Goal: Task Accomplishment & Management: Complete application form

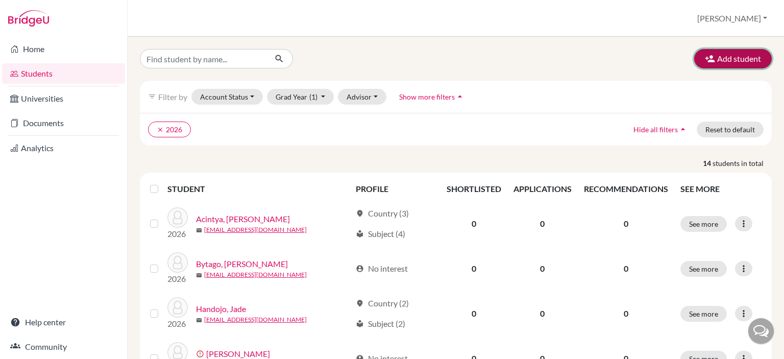
click at [729, 56] on button "Add student" at bounding box center [733, 58] width 78 height 19
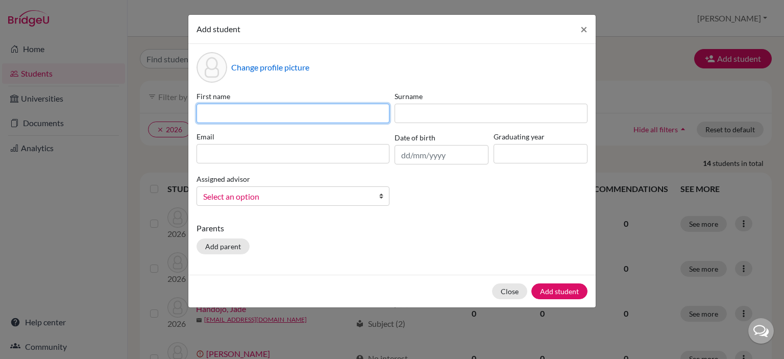
click at [338, 115] on input at bounding box center [292, 113] width 193 height 19
type input "[PERSON_NAME]"
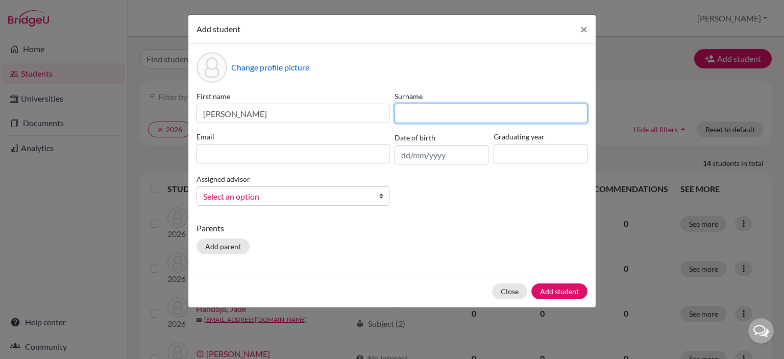
click at [464, 106] on input at bounding box center [490, 113] width 193 height 19
type input "Hartanto"
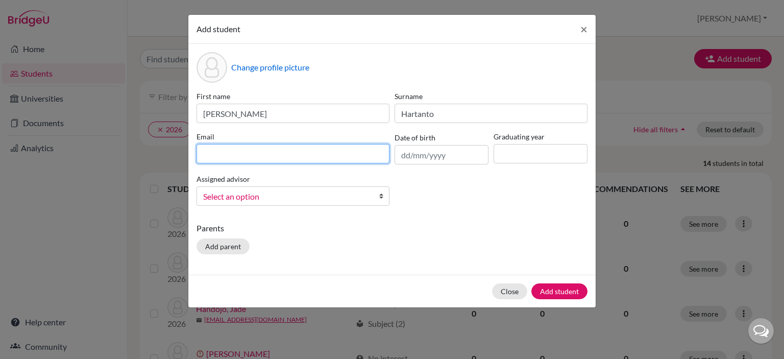
click at [360, 156] on input at bounding box center [292, 153] width 193 height 19
paste input "[EMAIL_ADDRESS][DOMAIN_NAME]"
type input "[EMAIL_ADDRESS][DOMAIN_NAME]"
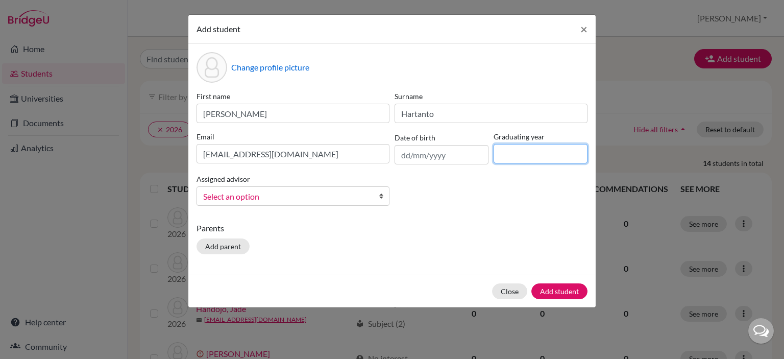
click at [552, 152] on input at bounding box center [540, 153] width 94 height 19
type input "2026"
click at [342, 197] on span "Select an option" at bounding box center [286, 196] width 166 height 13
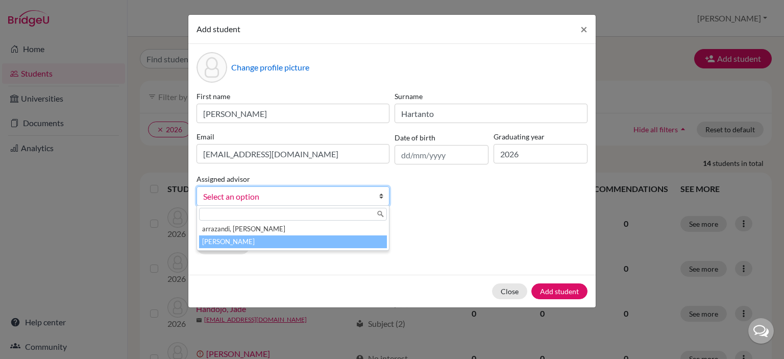
click at [298, 241] on li "[PERSON_NAME]" at bounding box center [293, 241] width 188 height 13
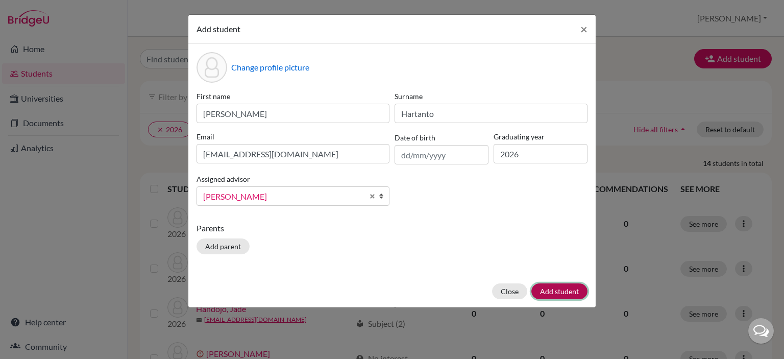
click at [545, 290] on button "Add student" at bounding box center [559, 291] width 56 height 16
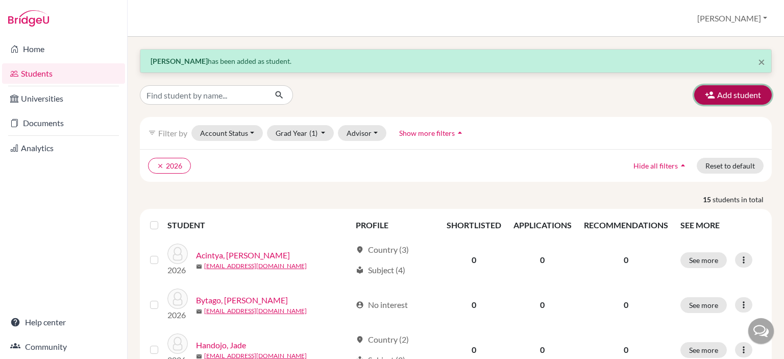
click at [710, 96] on button "Add student" at bounding box center [733, 94] width 78 height 19
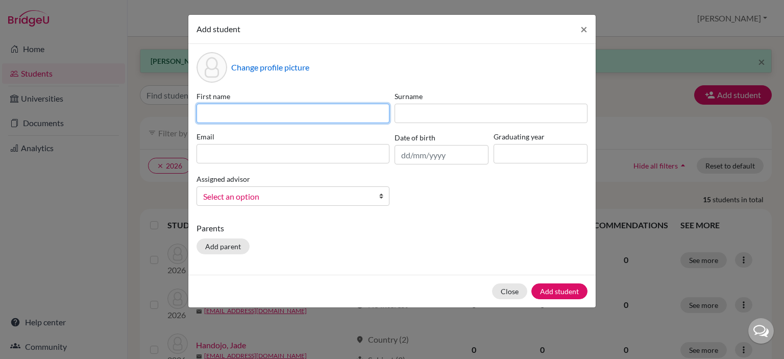
click at [342, 109] on input at bounding box center [292, 113] width 193 height 19
type input "[PERSON_NAME]"
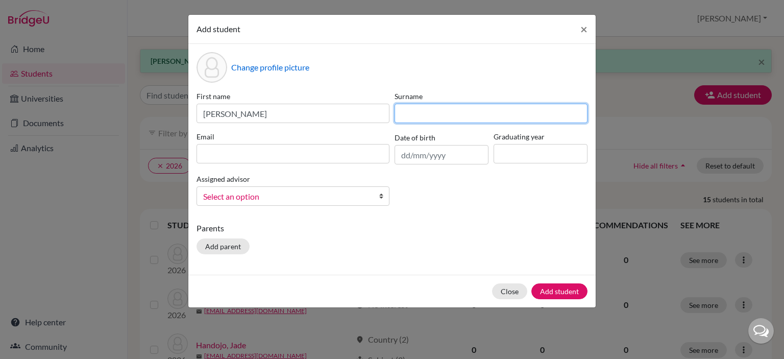
click at [409, 116] on input at bounding box center [490, 113] width 193 height 19
type input "Wibisono"
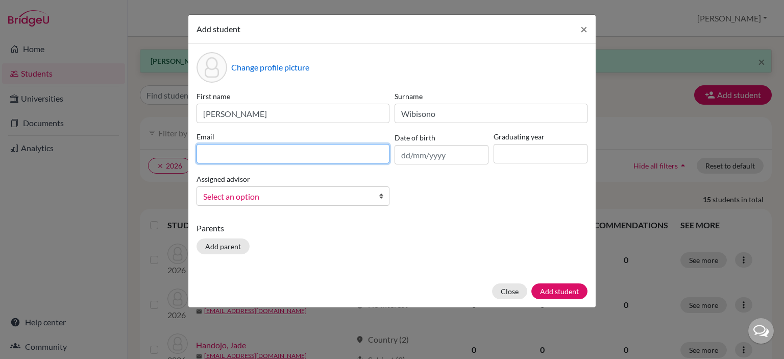
click at [368, 157] on input at bounding box center [292, 153] width 193 height 19
paste input "[EMAIL_ADDRESS][DOMAIN_NAME]"
type input "[EMAIL_ADDRESS][DOMAIN_NAME]"
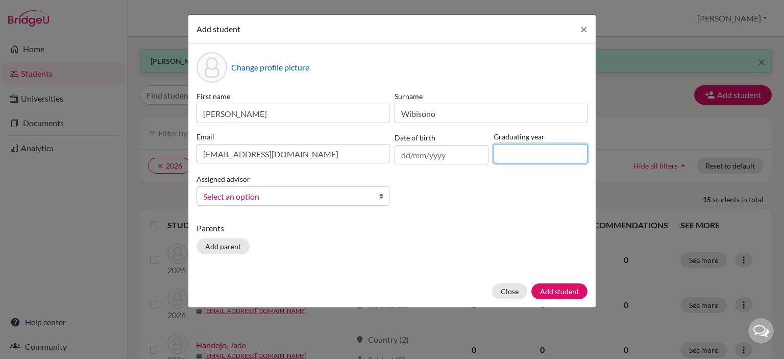
click at [529, 154] on input at bounding box center [540, 153] width 94 height 19
type input "2026"
click at [310, 199] on span "Select an option" at bounding box center [286, 196] width 166 height 13
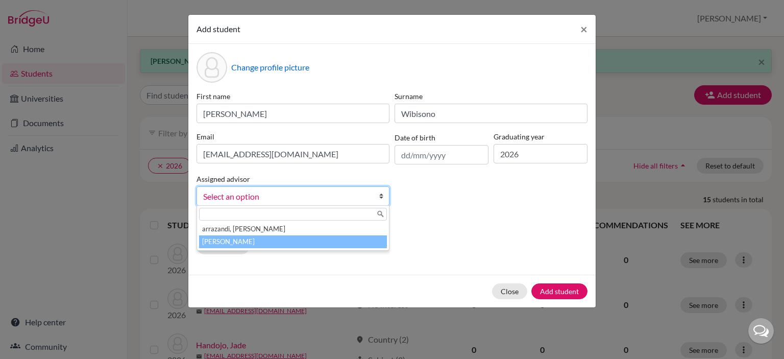
click at [293, 242] on li "[PERSON_NAME]" at bounding box center [293, 241] width 188 height 13
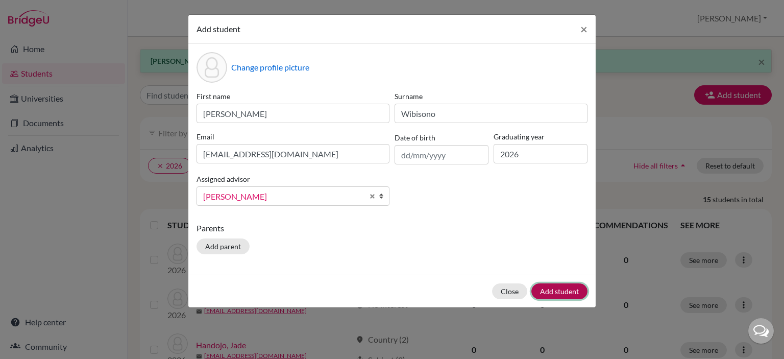
click at [558, 290] on button "Add student" at bounding box center [559, 291] width 56 height 16
